Goal: Task Accomplishment & Management: Use online tool/utility

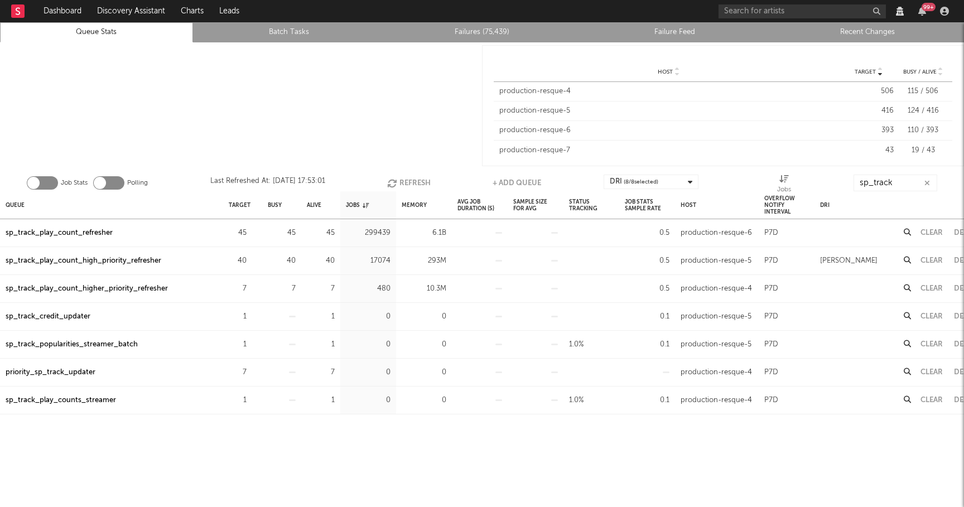
click at [393, 179] on icon "button" at bounding box center [393, 183] width 12 height 9
click at [97, 263] on div "sp_track_play_count_high_priority_refresher" at bounding box center [84, 260] width 156 height 13
click at [121, 284] on div "sp_track_play_count_higher_priority_refresher" at bounding box center [87, 288] width 162 height 13
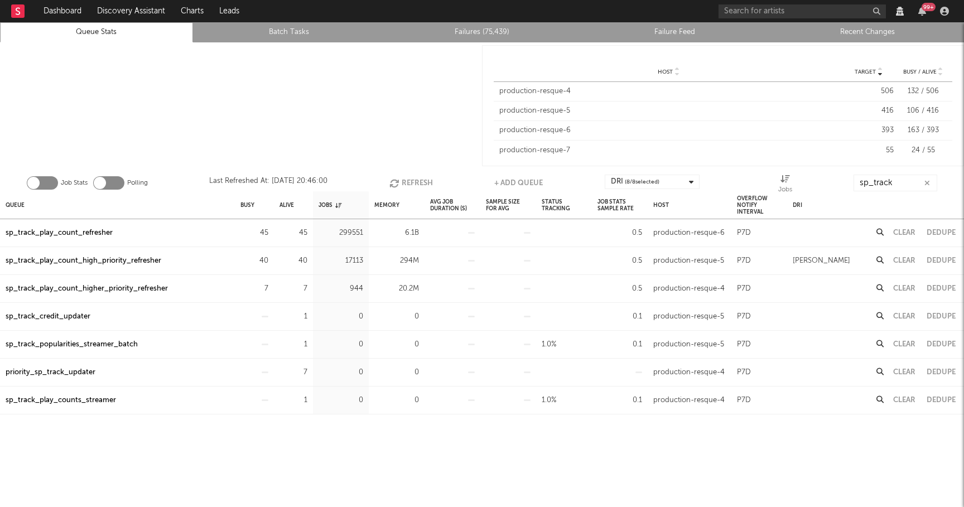
click at [913, 289] on button "Clear" at bounding box center [904, 288] width 22 height 7
click at [904, 262] on button "Clear" at bounding box center [904, 260] width 22 height 7
